Goal: Transaction & Acquisition: Purchase product/service

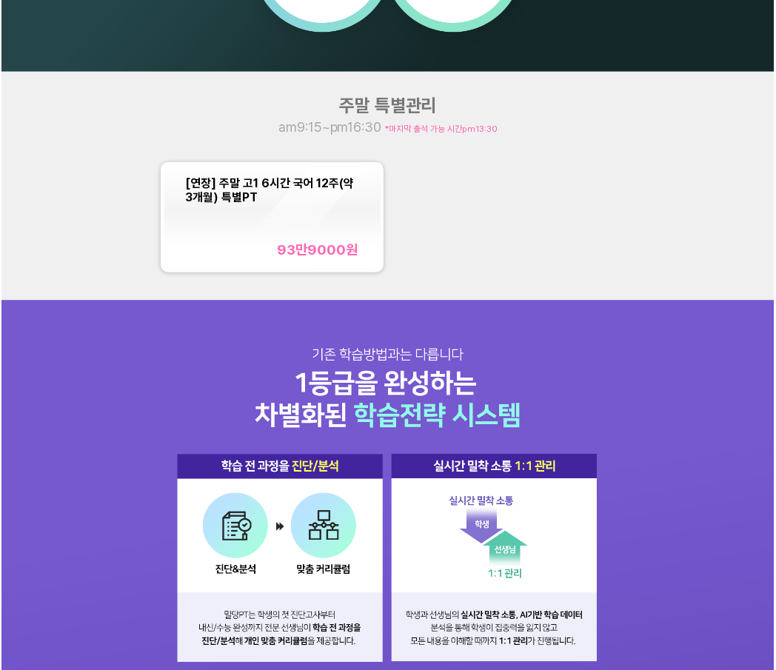
scroll to position [888, 0]
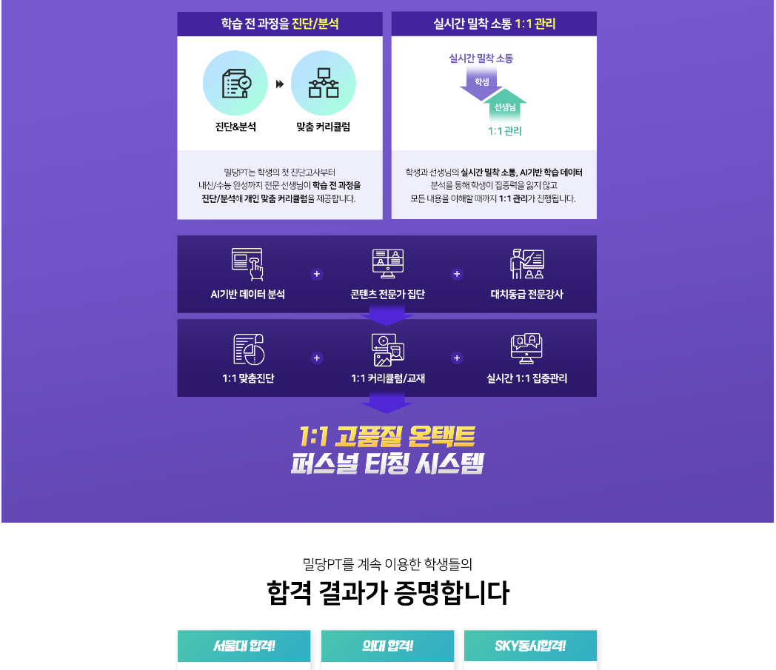
scroll to position [1036, 0]
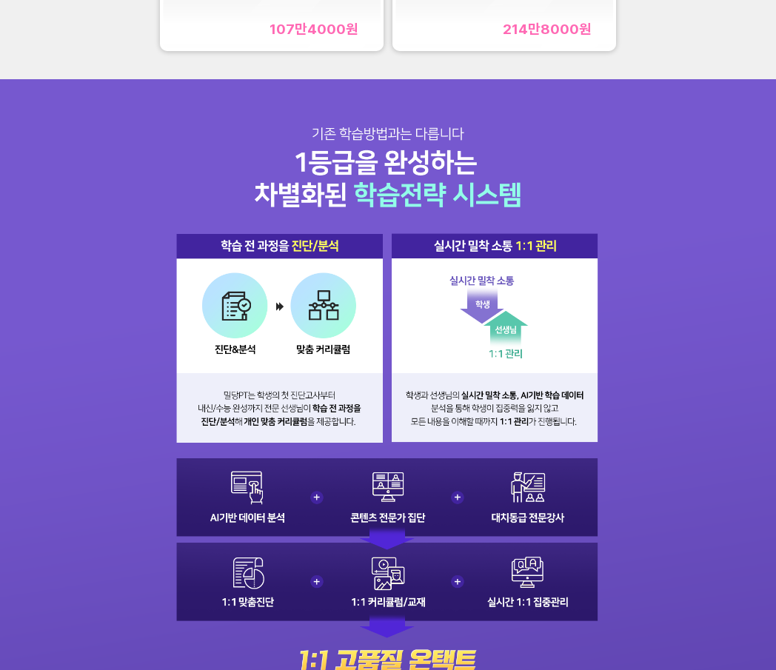
scroll to position [888, 0]
